Goal: Task Accomplishment & Management: Manage account settings

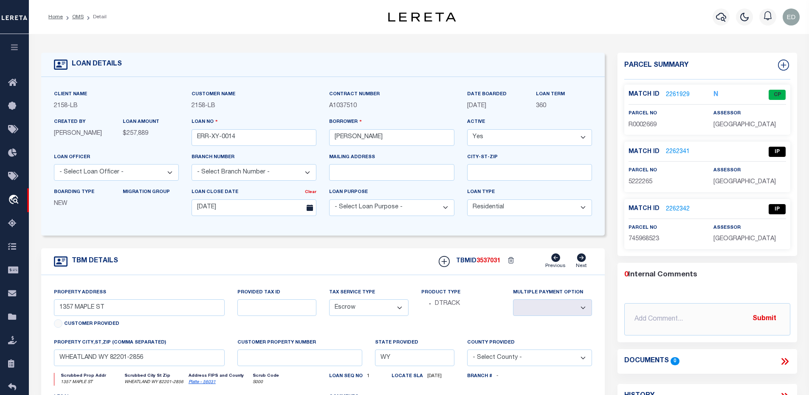
select select "10"
select select "Escrow"
click at [671, 92] on link "2261929" at bounding box center [678, 94] width 24 height 9
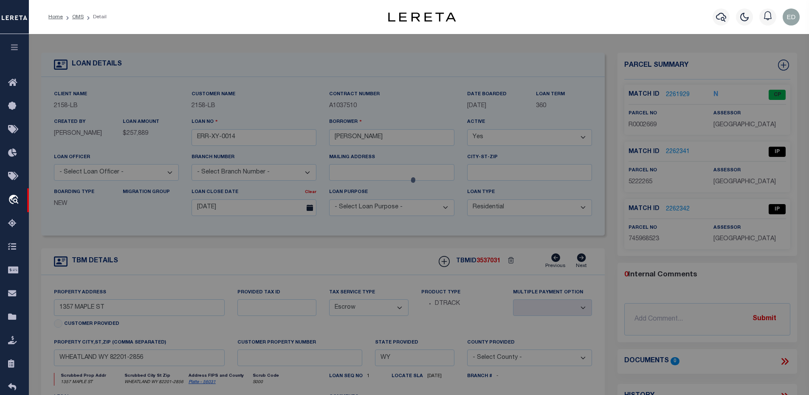
checkbox input "false"
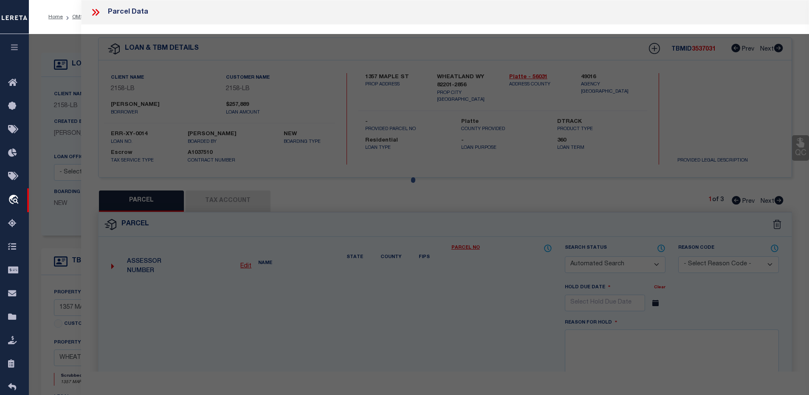
select select "CP"
type input "C,PARTRICK CULLEN"
select select "ATL"
select select "ADD"
type input "1357 MAPLE ST"
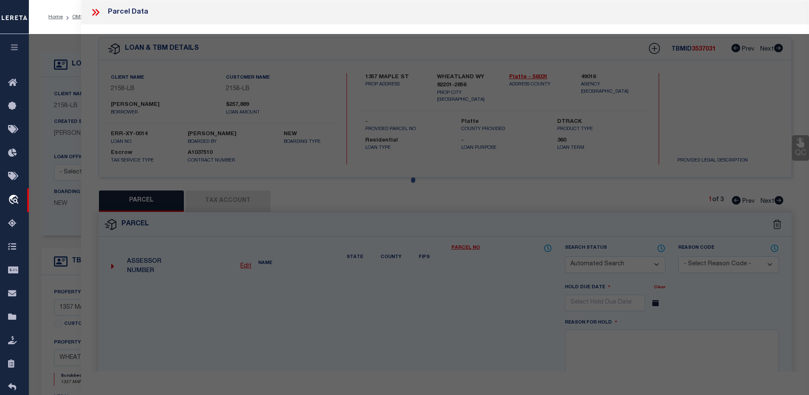
checkbox input "false"
type input "WHEATLAND, WY 82201"
type textarea "TOWN OF WHEATLAND, ORIGINAL TOWN, BLOCK 114, W2 OF LOTS 6 & 7"
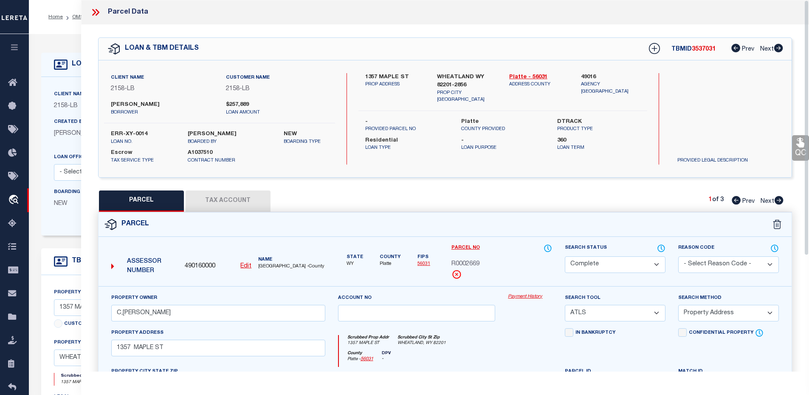
click at [233, 199] on button "Tax Account" at bounding box center [228, 200] width 85 height 21
select select "100"
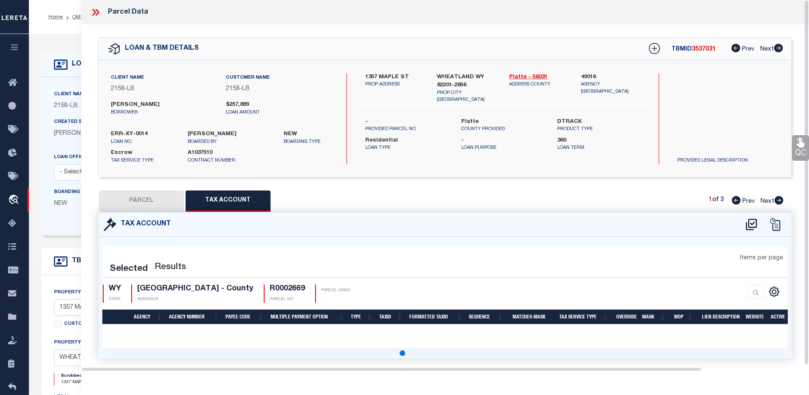
select select "100"
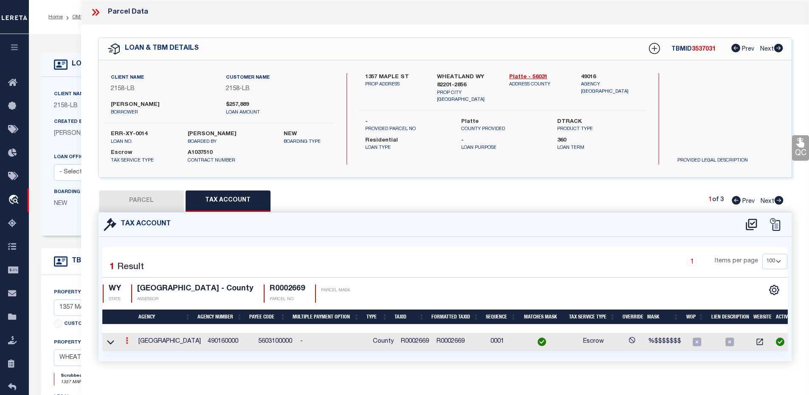
click at [124, 344] on link at bounding box center [126, 341] width 9 height 7
click at [135, 353] on icon "" at bounding box center [136, 353] width 6 height 6
type input "R0002669"
type textarea "%$$$$$$$"
checkbox input "true"
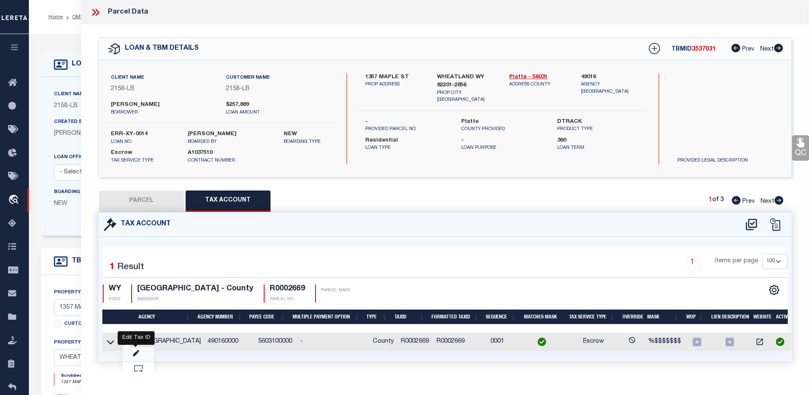
type input "XXXXXXXX*"
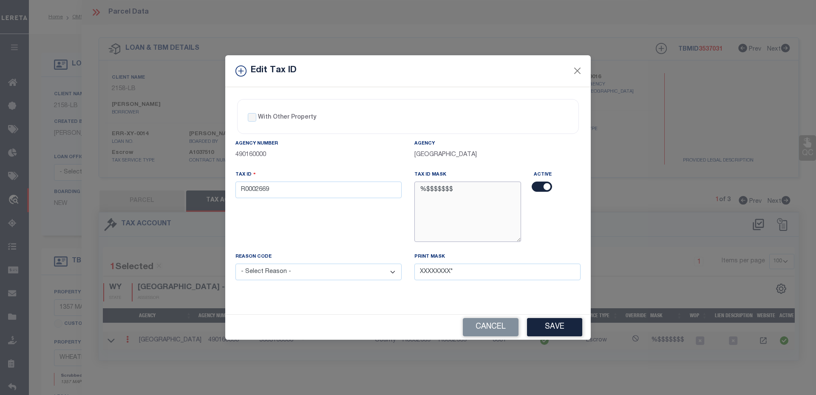
drag, startPoint x: 425, startPoint y: 191, endPoint x: 466, endPoint y: 190, distance: 41.2
click at [466, 190] on textarea "%$$$$$$$" at bounding box center [467, 211] width 107 height 60
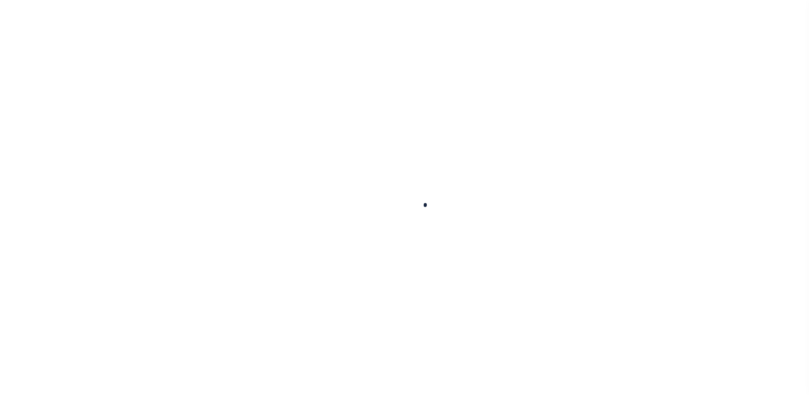
select select "10"
select select "Escrow"
select select "1"
